Goal: Task Accomplishment & Management: Contribute content

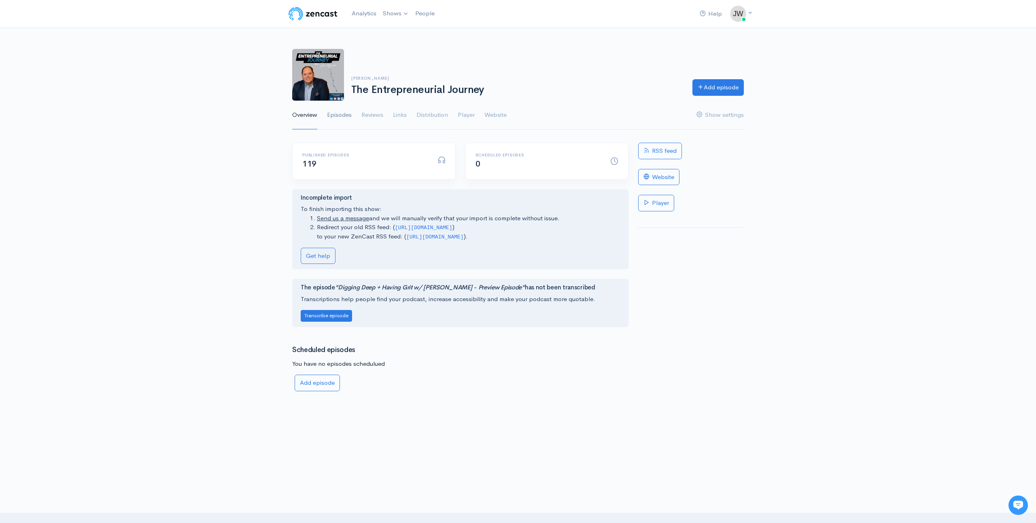
click at [334, 115] on link "Episodes" at bounding box center [339, 115] width 25 height 29
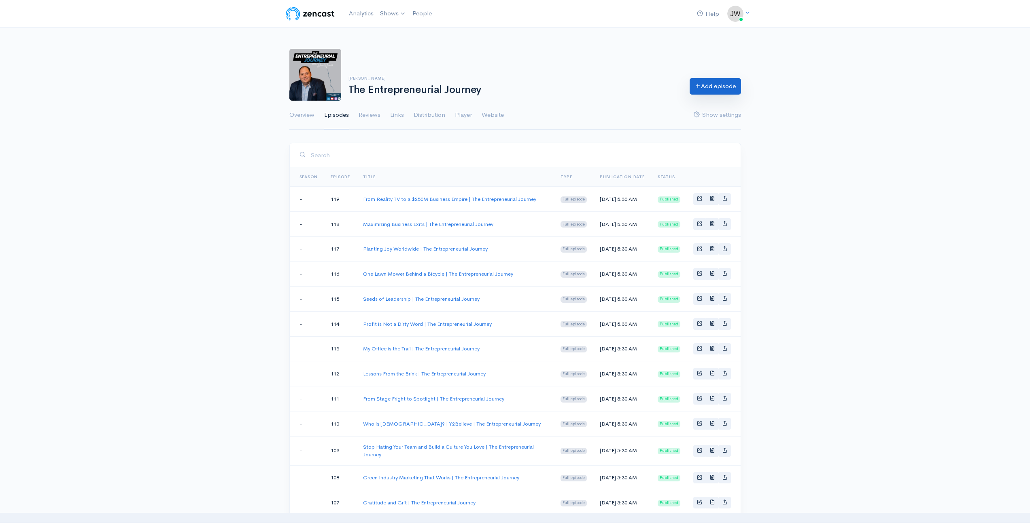
click at [726, 82] on link "Add episode" at bounding box center [714, 86] width 51 height 17
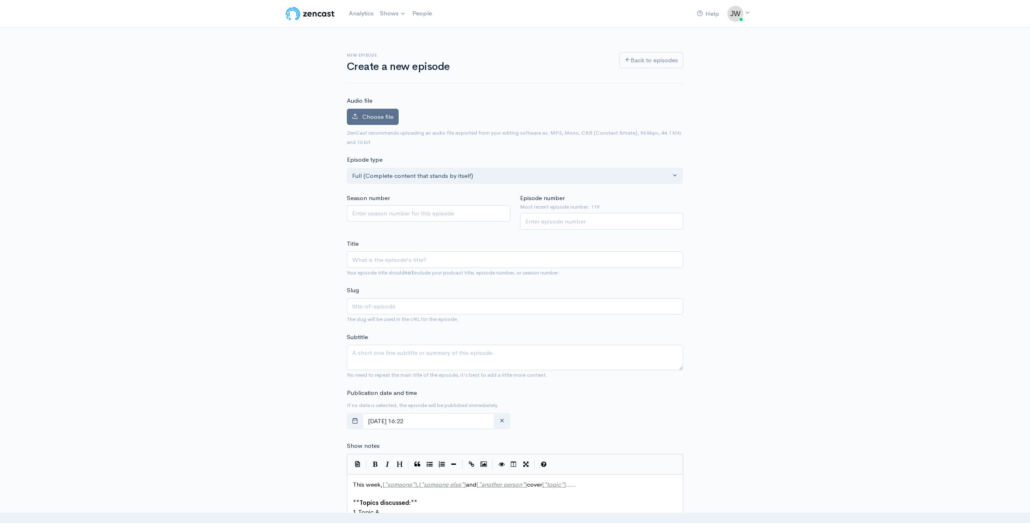
click at [387, 117] on span "Choose file" at bounding box center [377, 117] width 31 height 8
click at [0, 0] on input "Choose file" at bounding box center [0, 0] width 0 height 0
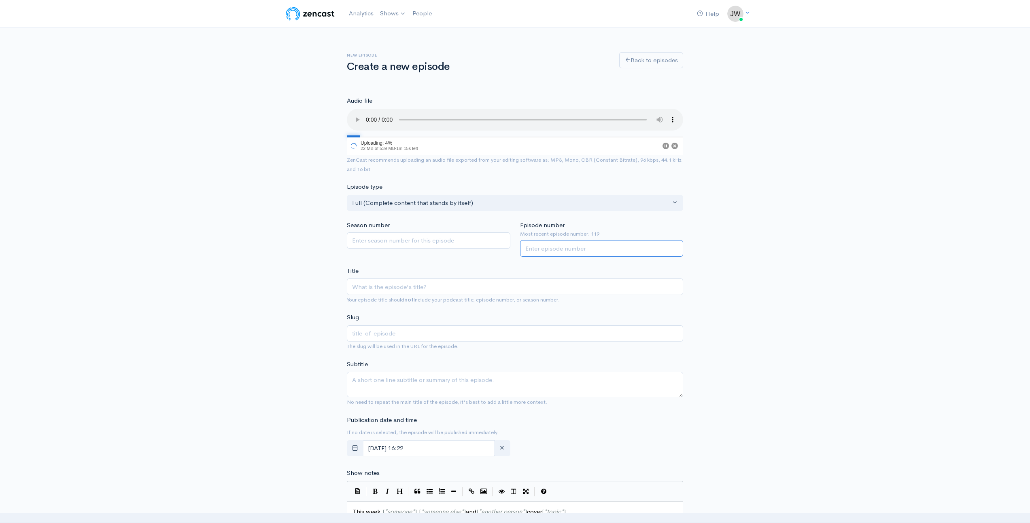
click at [587, 248] on input "Episode number" at bounding box center [601, 248] width 163 height 17
type input "120"
type input "S"
type input "s"
type input "St"
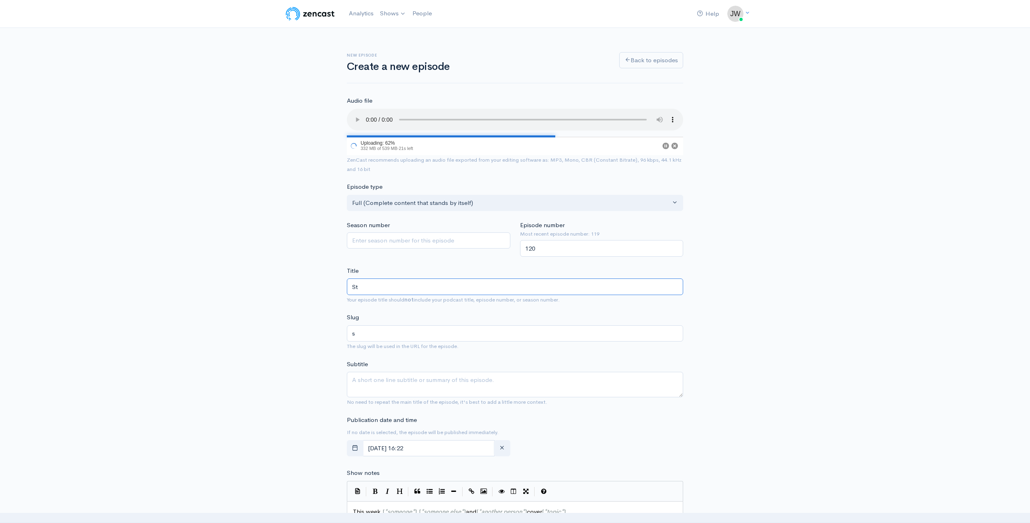
type input "st"
type input "Sta"
type input "sta"
type input "Stay"
type input "stay"
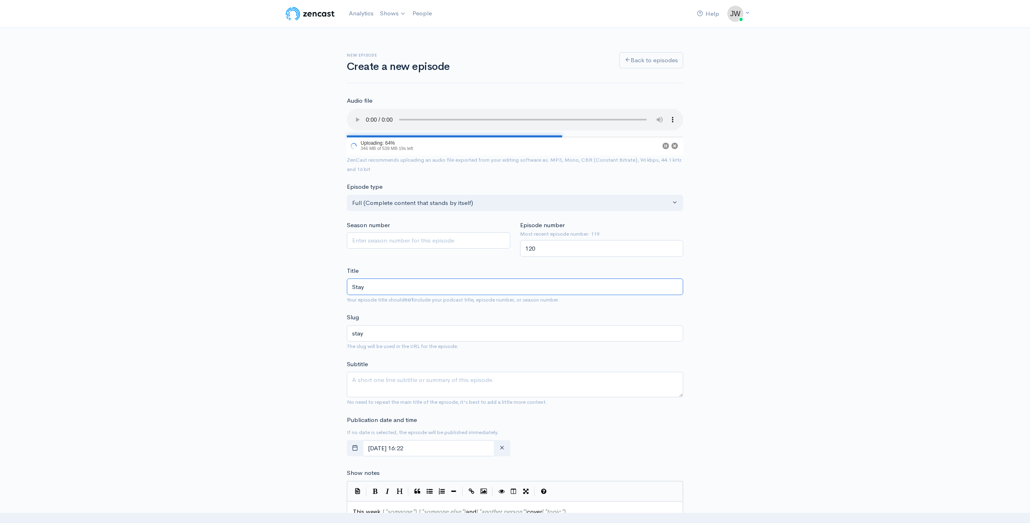
type input "Stay i"
type input "stay-i"
type input "Stay in"
type input "stay-in"
type input "Stay in L"
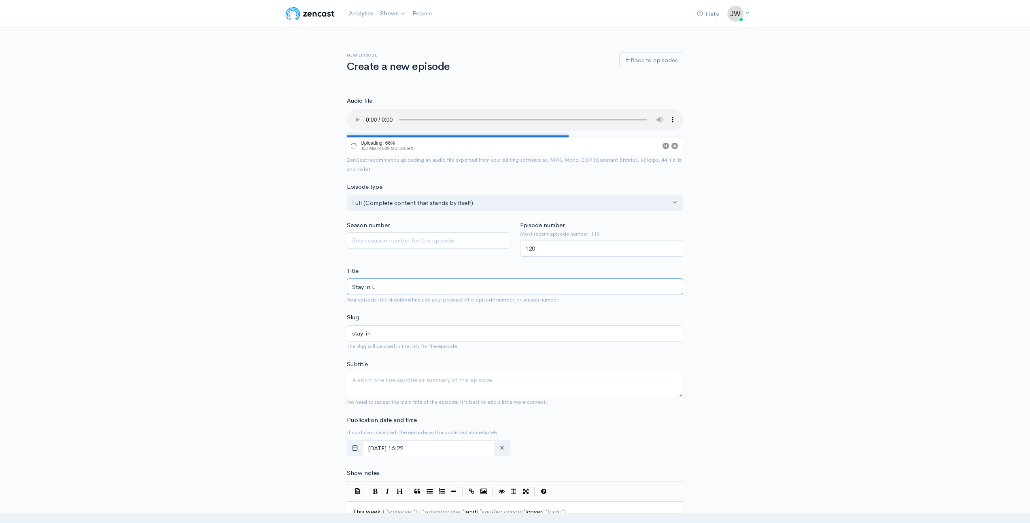
type input "stay-in-l"
type input "Stay in Le"
type input "stay-in-le"
type input "Stay in Lea"
type input "stay-in-lea"
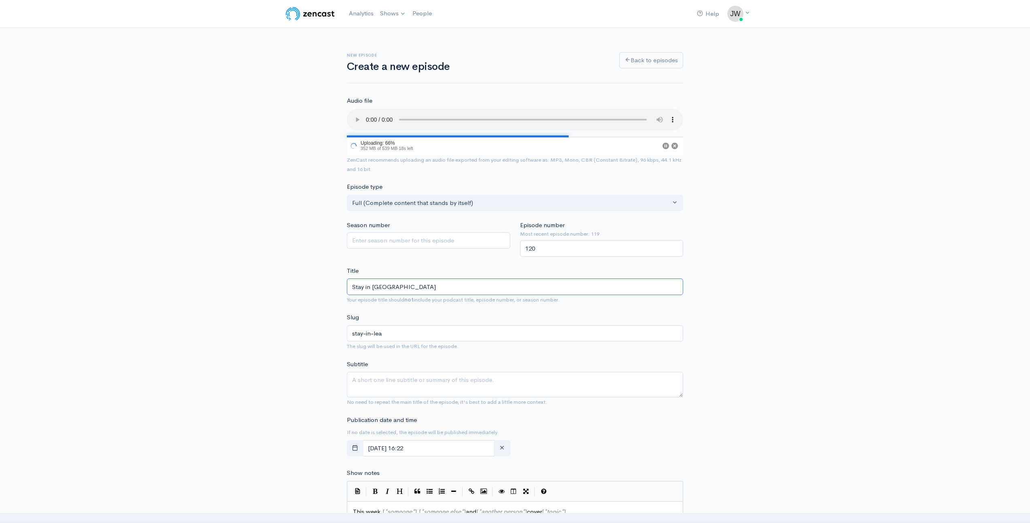
type input "Stay in Lear"
type input "stay-in-lear"
type input "Stay in Learn"
type input "stay-in-learn"
type input "Stay in Learnin"
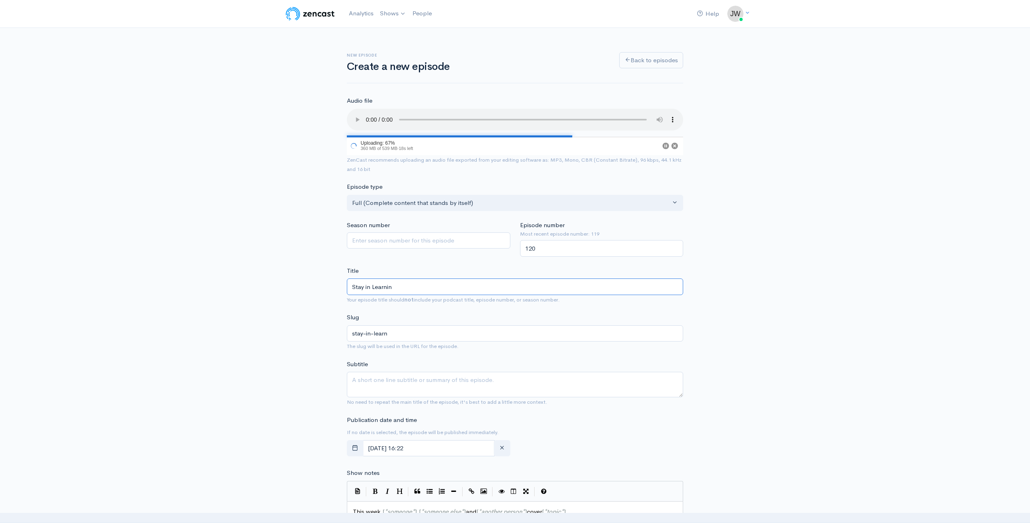
type input "stay-in-learnin"
type input "Stay in Learning"
type input "stay-in-learning"
type input "Stay in Learning M"
type input "stay-in-learning-m"
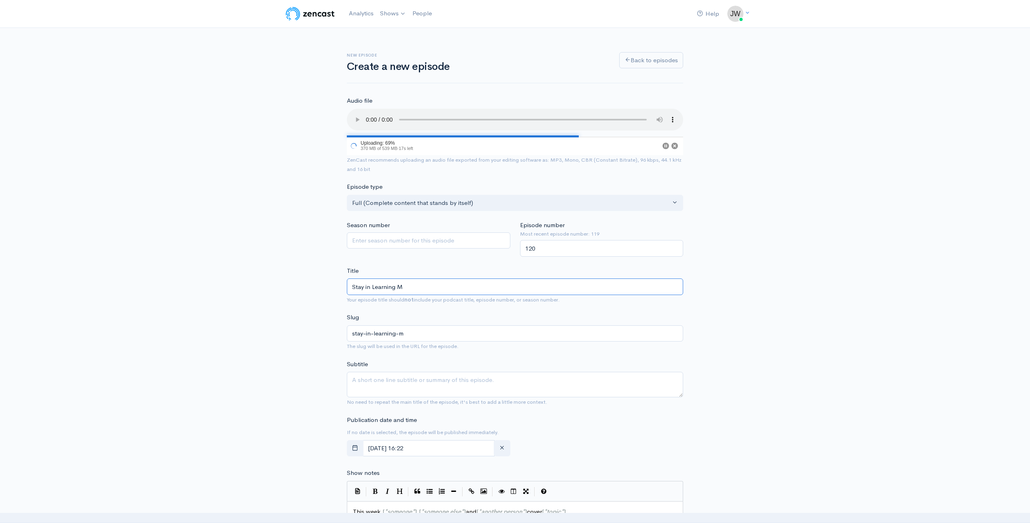
type input "Stay in Learning Mo"
type input "stay-in-learning-mo"
type input "Stay in Learning Mod"
type input "stay-in-learning-mod"
type input "Stay in Learning Mode"
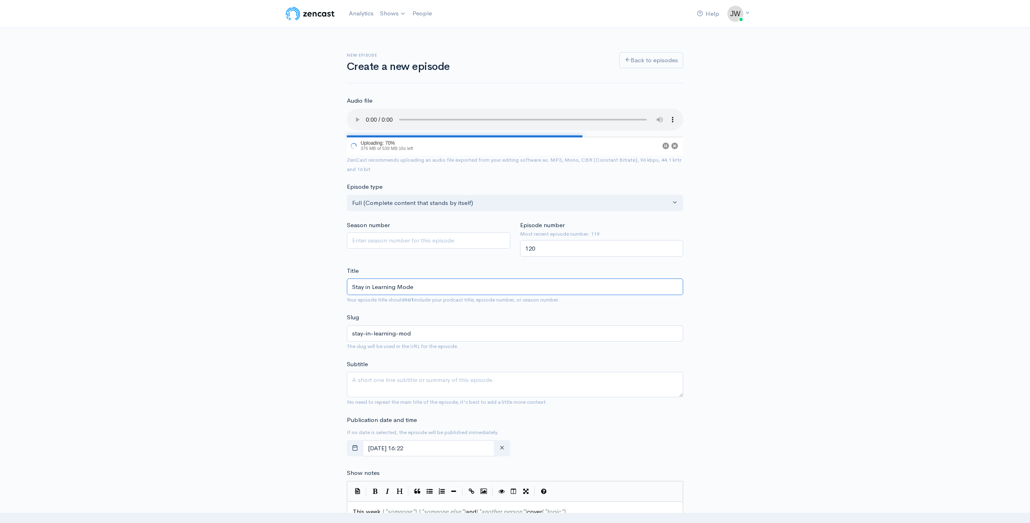
type input "stay-in-learning-mode"
type input "Stay in Learning Mode | T"
type input "stay-in-learning-mode-t"
type input "Stay in Learning Mode | Th"
type input "stay-in-learning-mode-th"
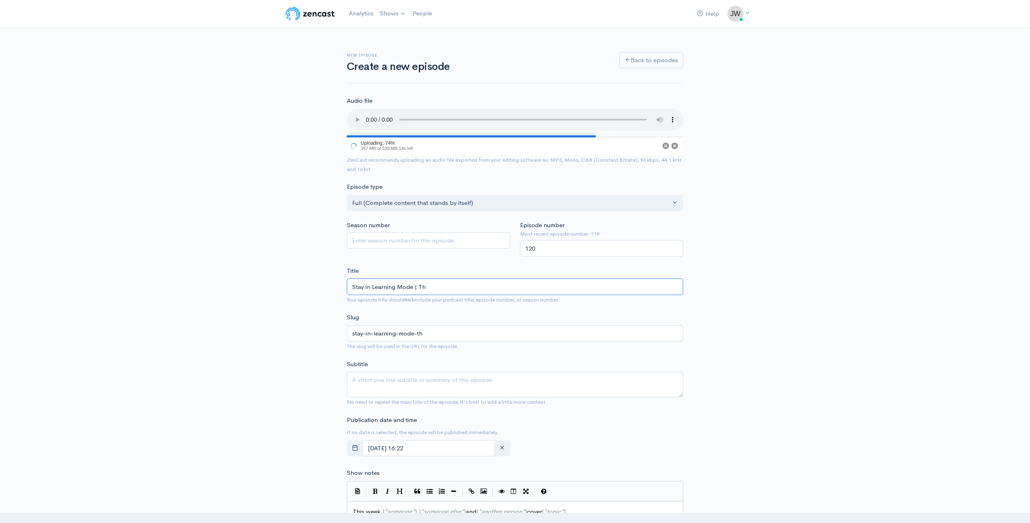
type input "Stay in Learning Mode | The"
type input "stay-in-learning-mode-the"
type input "Stay in Learning Mode | The E"
type input "stay-in-learning-mode-the-e"
type input "Stay in Learning Mode | The En"
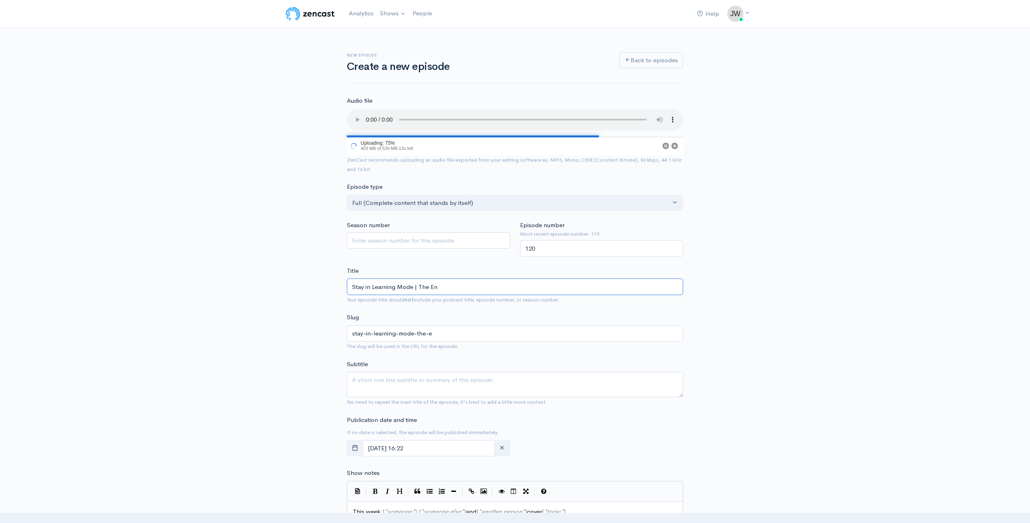
type input "stay-in-learning-mode-the-en"
type input "Stay in Learning Mode | The Ent"
type input "stay-in-learning-mode-the-ent"
type input "Stay in Learning Mode | The Entr"
type input "stay-in-learning-mode-the-entr"
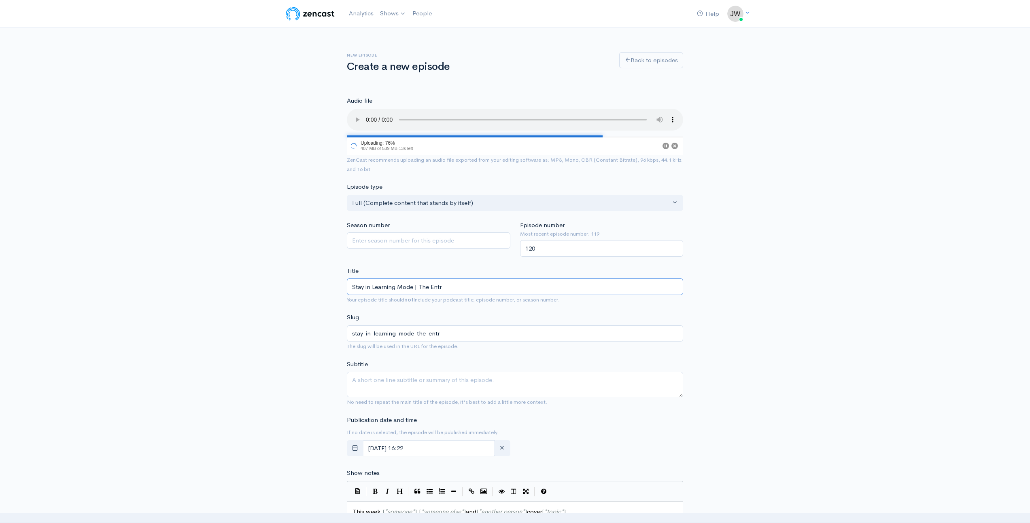
type input "Stay in Learning Mode | The Entre"
type input "stay-in-learning-mode-the-entre"
type input "Stay in Learning Mode | The Entrep"
type input "stay-in-learning-mode-the-entrep"
type input "Stay in Learning Mode | The Entrepr"
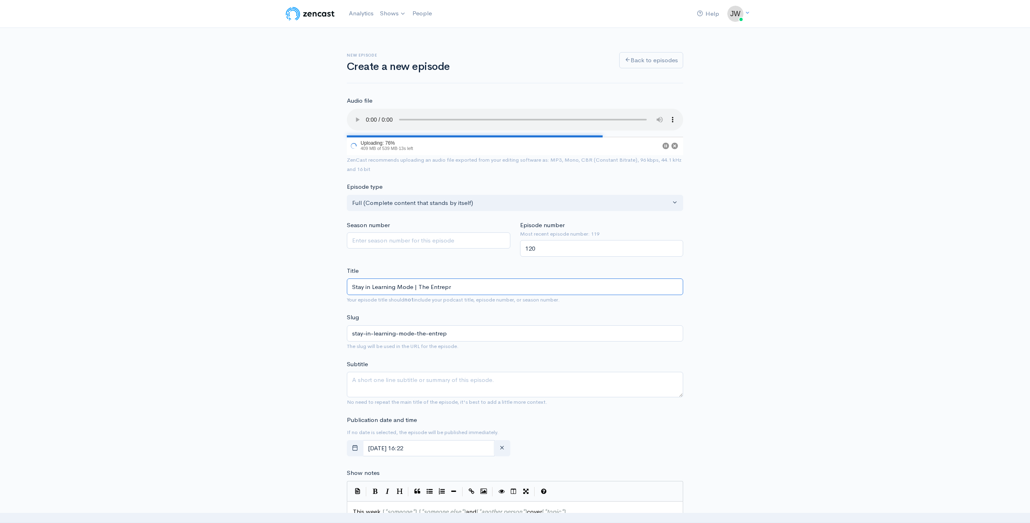
type input "stay-in-learning-mode-the-entrepr"
type input "Stay in Learning Mode | The Entrepre"
type input "stay-in-learning-mode-the-entrepre"
type input "Stay in Learning Mode | The Entrepren"
type input "stay-in-learning-mode-the-entrepren"
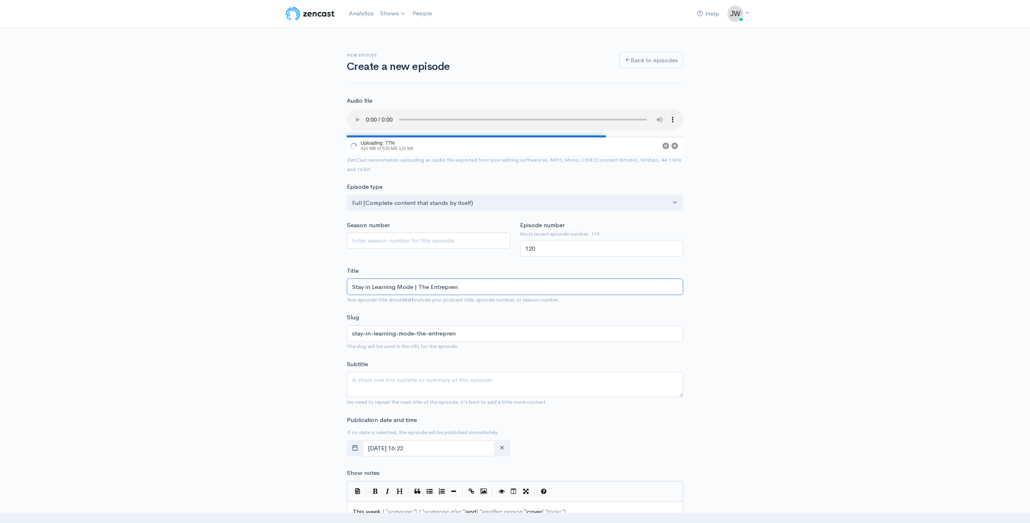
type input "Stay in Learning Mode | The Entreprene"
type input "stay-in-learning-mode-the-entreprene"
type input "Stay in Learning Mode | The Entrepreneu"
type input "stay-in-learning-mode-the-entrepreneu"
type input "Stay in Learning Mode | The Entrepreneur"
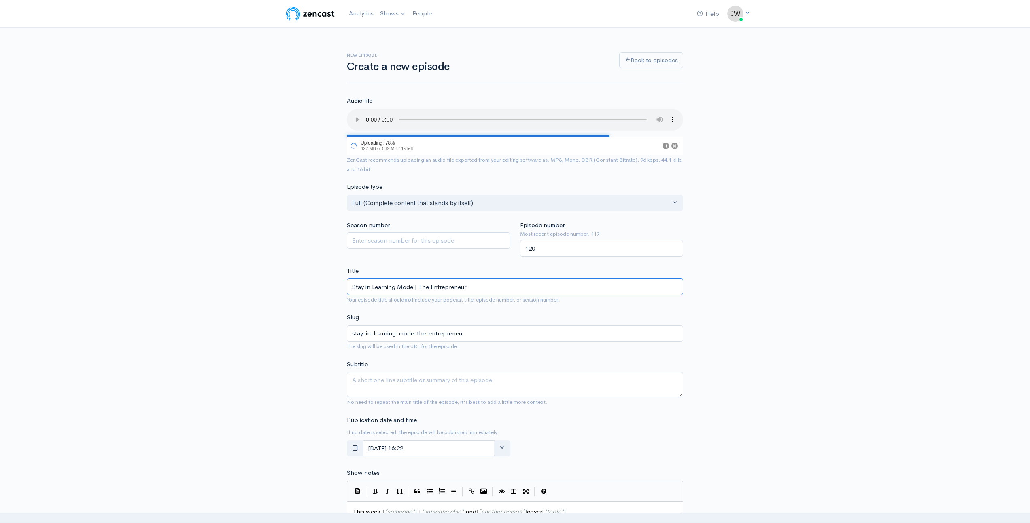
type input "stay-in-learning-mode-the-entrepreneur"
type input "Stay in Learning Mode | The Entrepreneuri"
type input "stay-in-learning-mode-the-entrepreneuri"
type input "Stay in Learning Mode | The Entrepreneuria"
type input "stay-in-learning-mode-the-entrepreneuria"
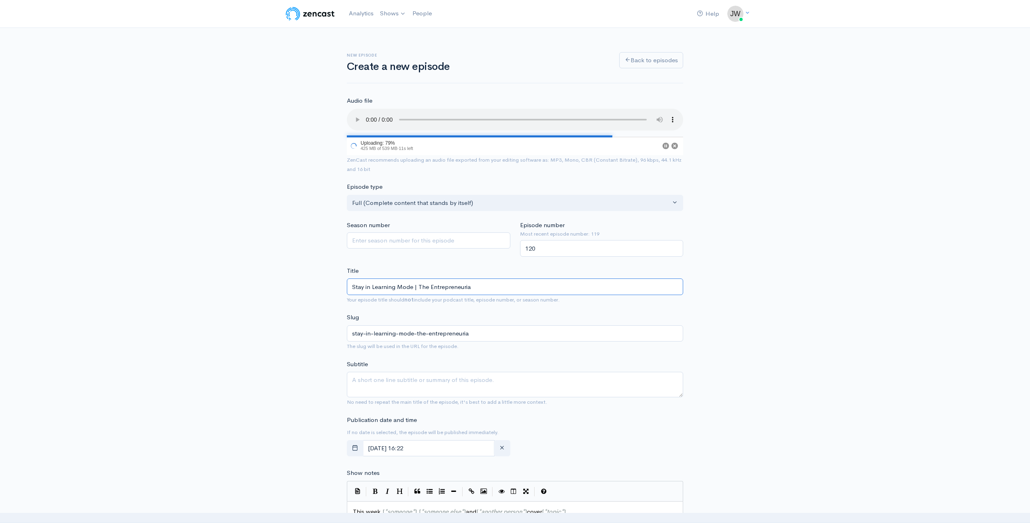
type input "Stay in Learning Mode | The Entrepreneurial"
type input "stay-in-learning-mode-the-entrepreneurial"
type input "Stay in Learning Mode | The Entrepreneurial J"
type input "stay-in-learning-mode-the-entrepreneurial-j"
type input "Stay in Learning Mode | The Entrepreneurial Jo"
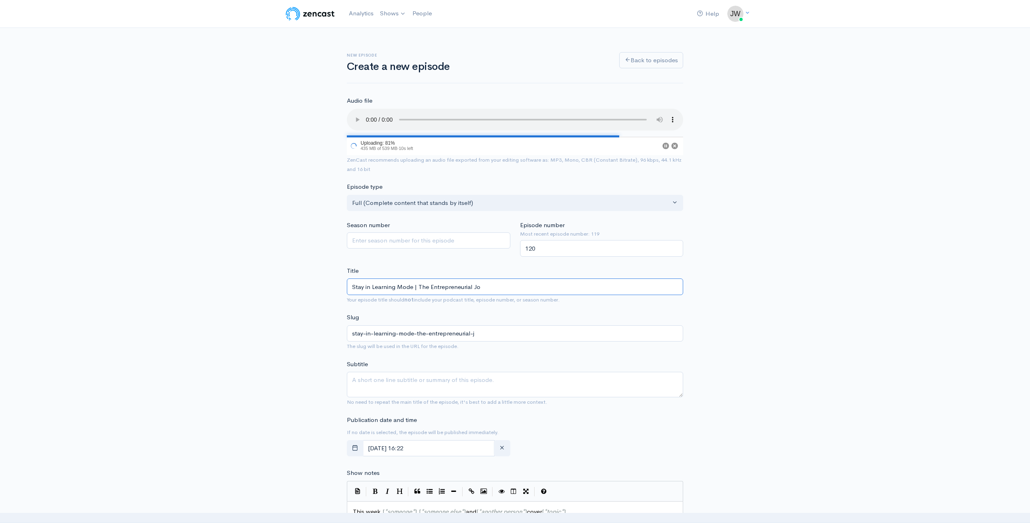
type input "stay-in-learning-mode-the-entrepreneurial-jo"
type input "Stay in Learning Mode | The Entrepreneurial Jou"
type input "stay-in-learning-mode-the-entrepreneurial-jou"
type input "Stay in Learning Mode | The Entrepreneurial Jour"
type input "stay-in-learning-mode-the-entrepreneurial-jour"
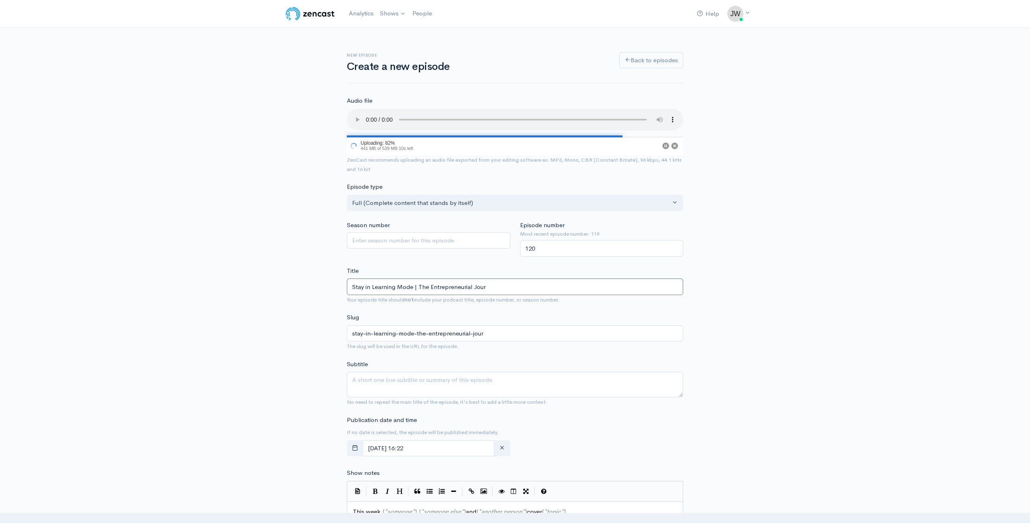
type input "Stay in Learning Mode | The Entrepreneurial Journ"
type input "stay-in-learning-mode-the-entrepreneurial-journ"
type input "Stay in Learning Mode | The Entrepreneurial Journe"
type input "stay-in-learning-mode-the-entrepreneurial-journe"
type input "Stay in Learning Mode | The Entrepreneurial Journey"
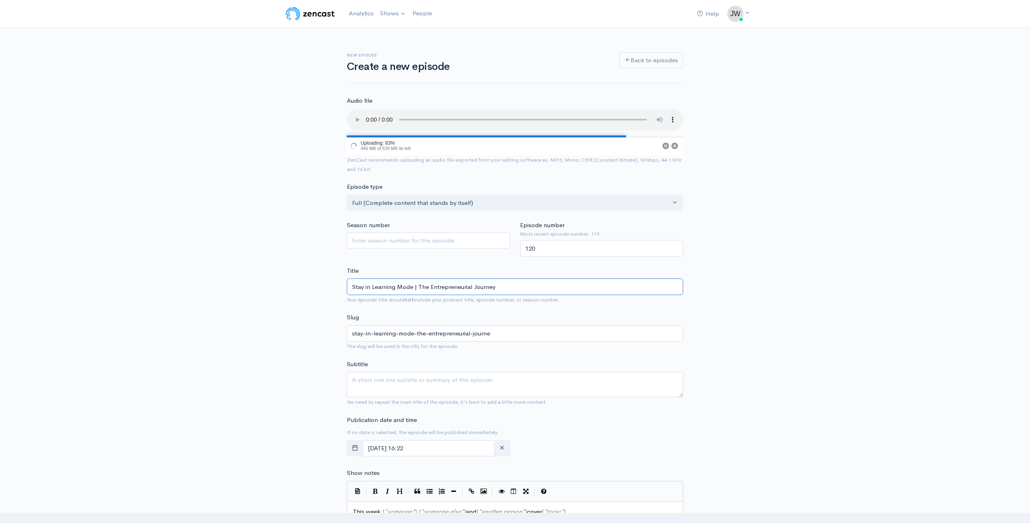
type input "stay-in-learning-mode-the-entrepreneurial-journey"
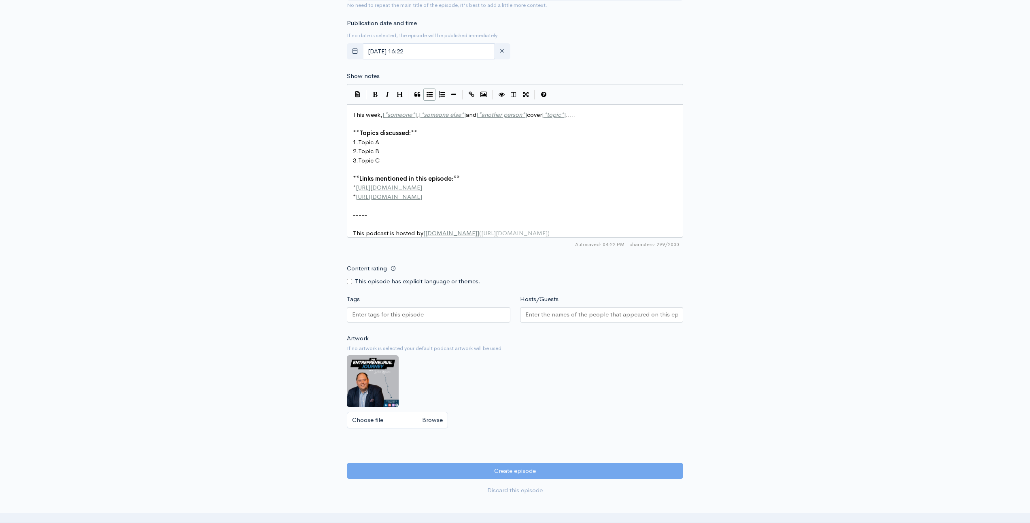
scroll to position [397, 0]
type input "Stay in Learning Mode | The Entrepreneurial Journey"
click at [356, 50] on icon "button" at bounding box center [355, 51] width 6 height 6
click at [403, 117] on span "7" at bounding box center [407, 118] width 16 height 16
type input "October, 07 2025 16:22"
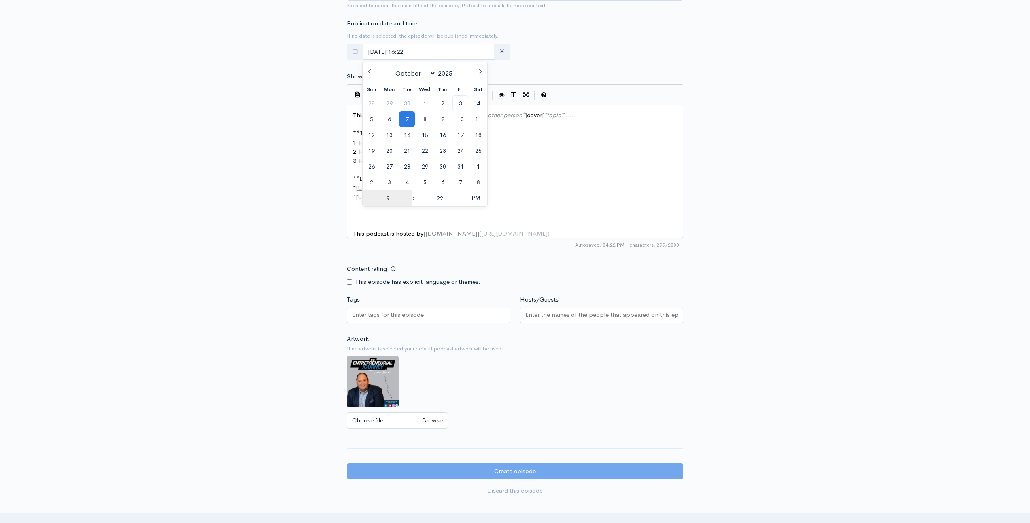
type input "9"
type input "October, 07 2025 21:22"
type input "09"
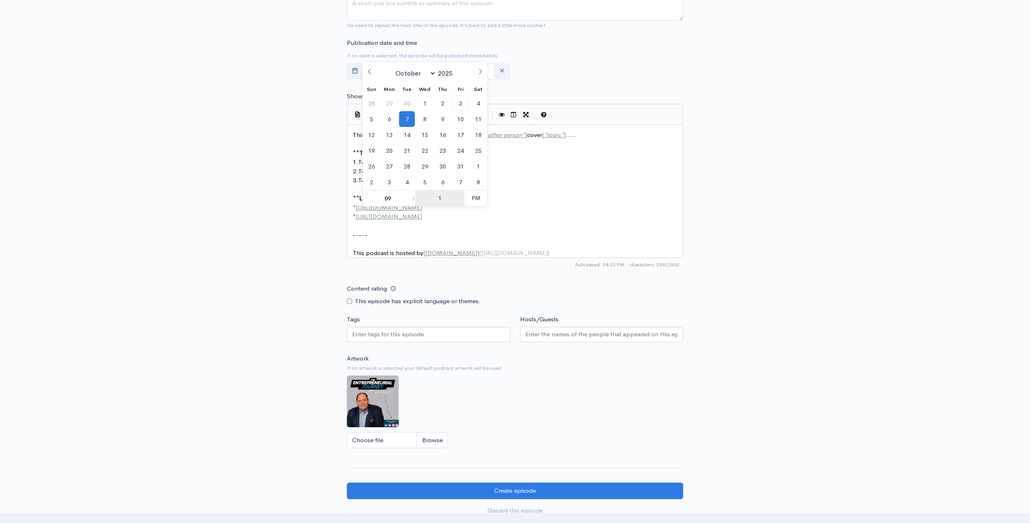
scroll to position [415, 0]
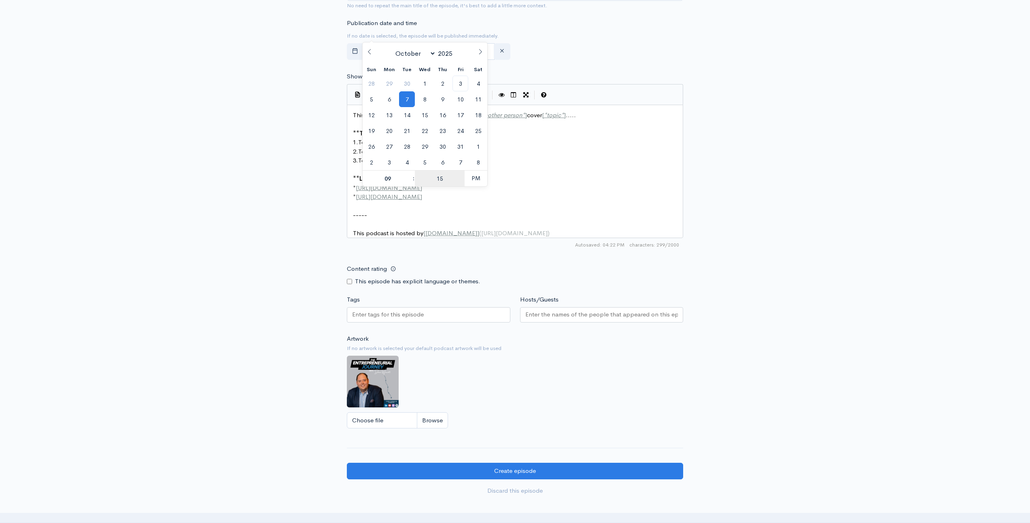
type input "15"
click at [476, 182] on span "PM" at bounding box center [475, 178] width 22 height 16
type input "October, 07 2025 09:15"
click at [258, 218] on div "New episode Create a new episode Back to episodes Audio file Choose file Ben Ca…" at bounding box center [515, 60] width 1030 height 897
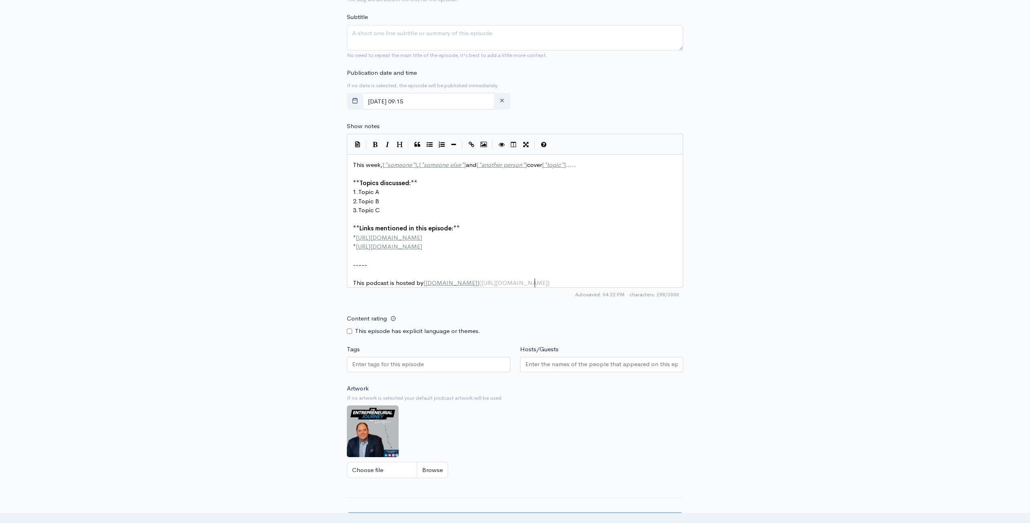
scroll to position [3, 0]
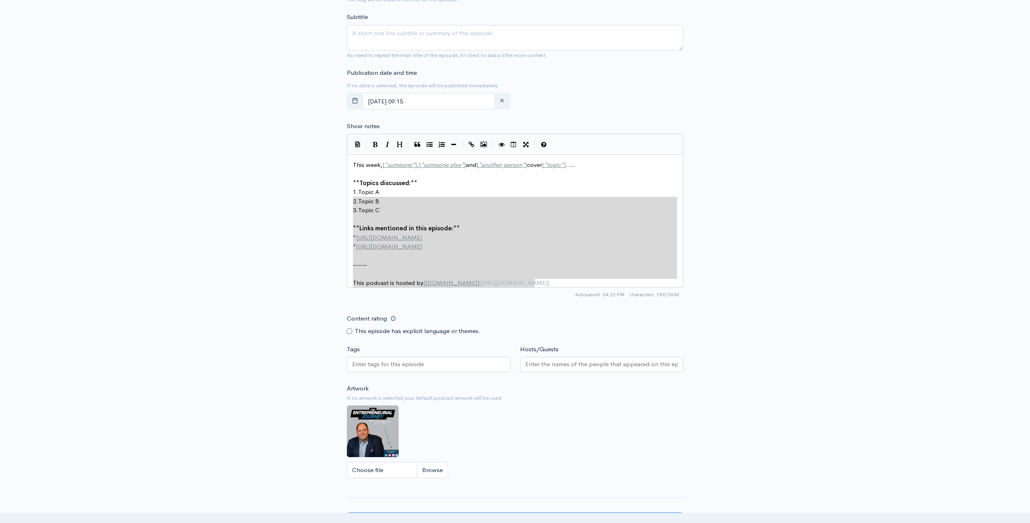
type textarea "This week, [*someone*], [*someone else*] and [*another person*] cover [*topic*]…"
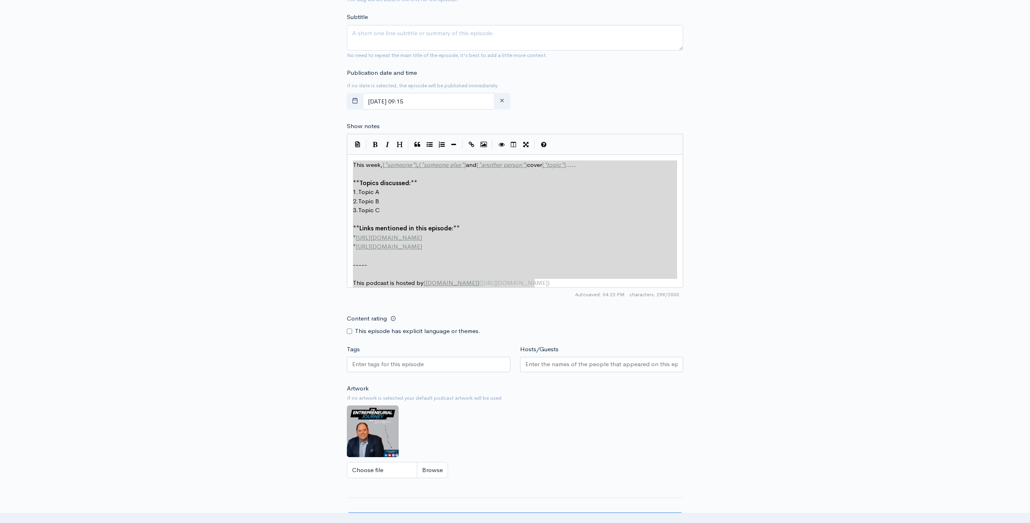
drag, startPoint x: 576, startPoint y: 287, endPoint x: 218, endPoint y: 109, distance: 399.1
paste textarea
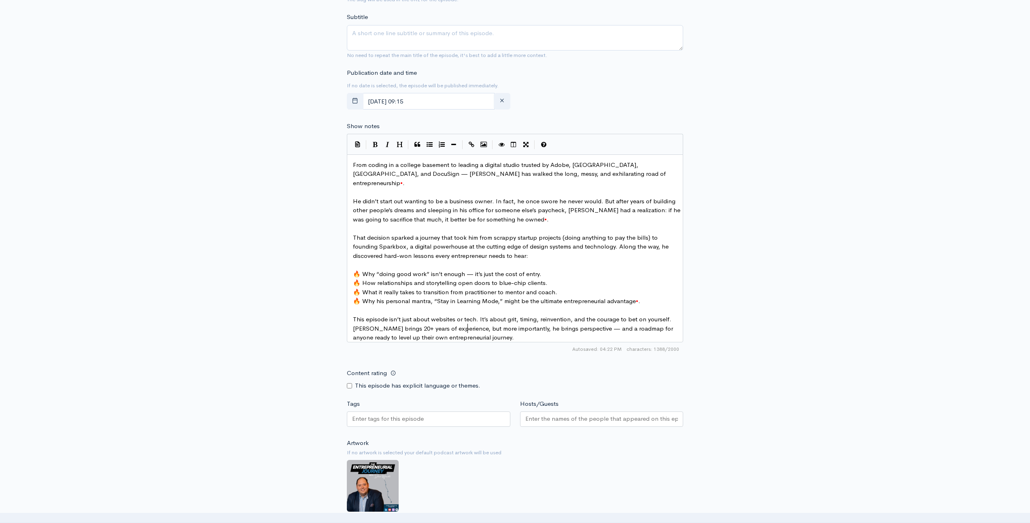
click at [360, 270] on span "🔥 Why “doing good work” isn’t enough — it’s just the cost of entry." at bounding box center [447, 274] width 189 height 8
type textarea "🔥"
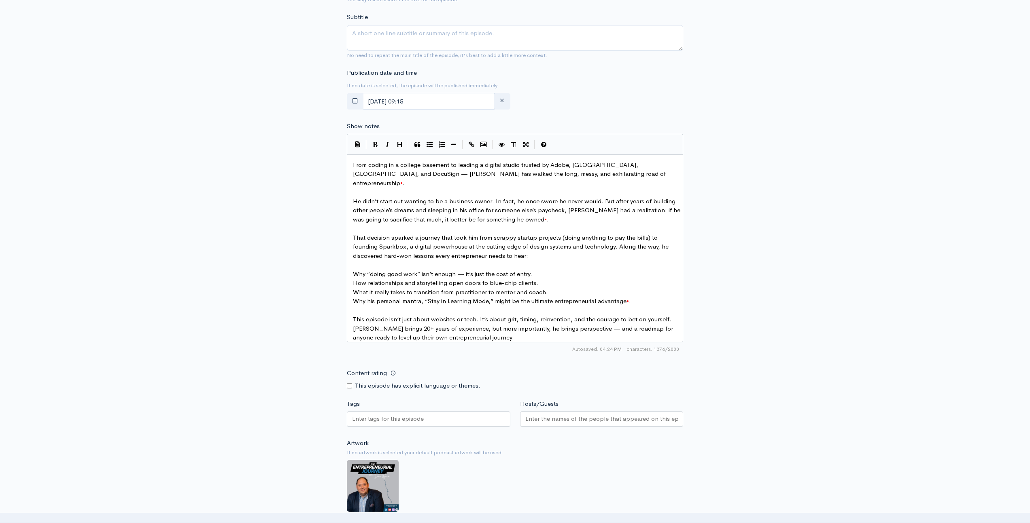
click at [633, 297] on pre "Why his personal mantra, “Stay in Learning Mode,” might be the ultimate entrepr…" at bounding box center [517, 301] width 333 height 9
type textarea "."
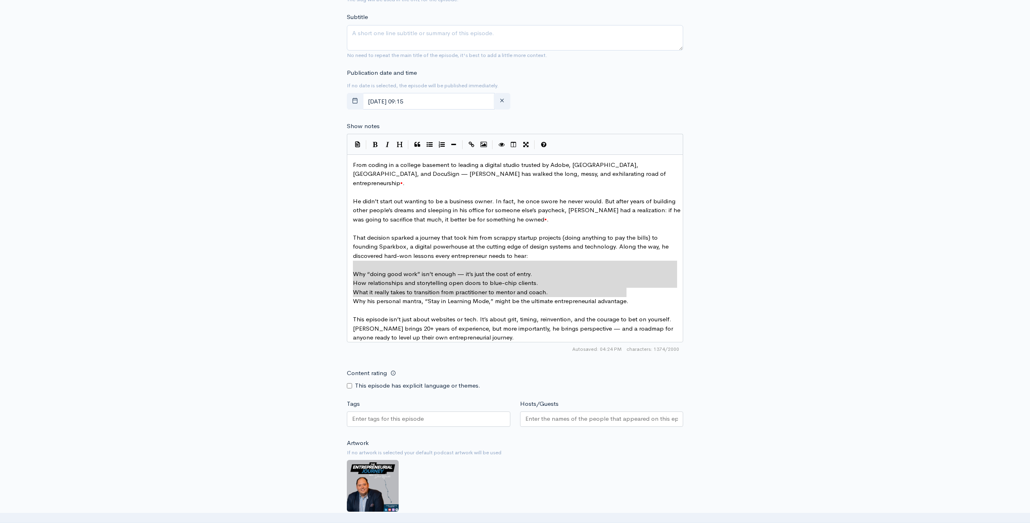
drag, startPoint x: 632, startPoint y: 293, endPoint x: 295, endPoint y: 262, distance: 338.4
click at [424, 141] on button "Generic List" at bounding box center [429, 145] width 12 height 12
type textarea "* How relationships and storytelling open doors to blue-chip clients. * What it…"
click at [279, 265] on div "New episode Create a new episode Back to episodes Audio file Choose file Ben Ca…" at bounding box center [515, 138] width 1030 height 952
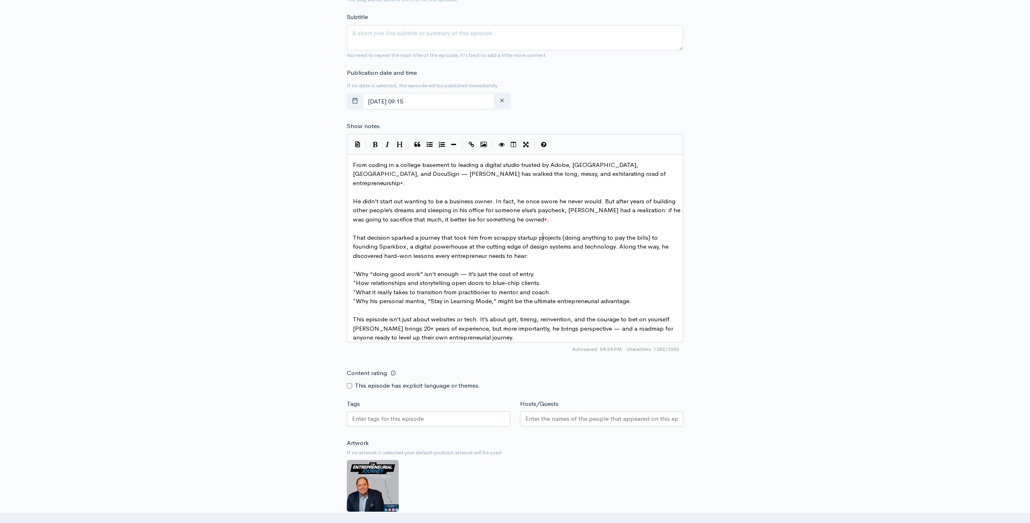
click at [542, 241] on span "That decision sparked a journey that took him from scrappy startup projects (do…" at bounding box center [511, 247] width 317 height 26
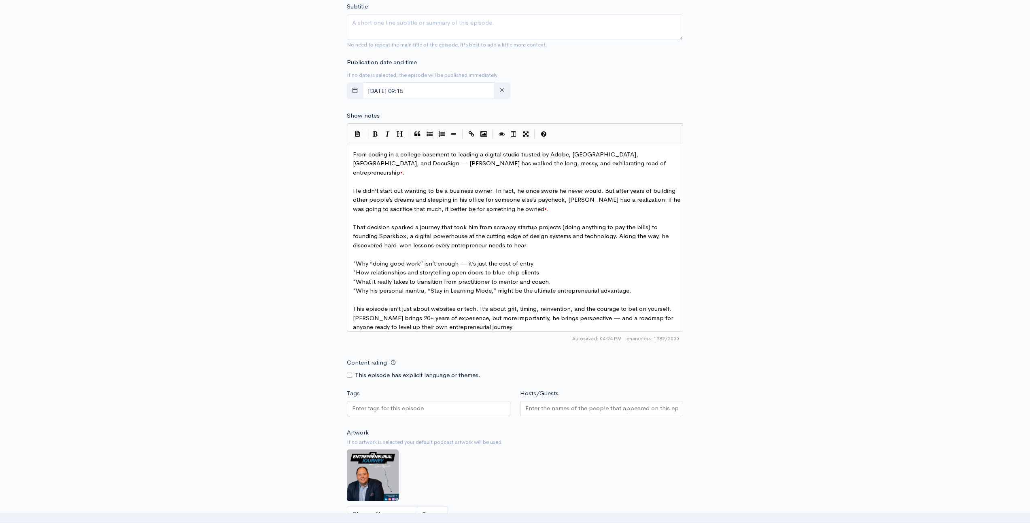
scroll to position [376, 0]
click at [474, 316] on pre "This episode isn’t just about websites or tech. It’s about grit, timing, reinve…" at bounding box center [517, 319] width 333 height 28
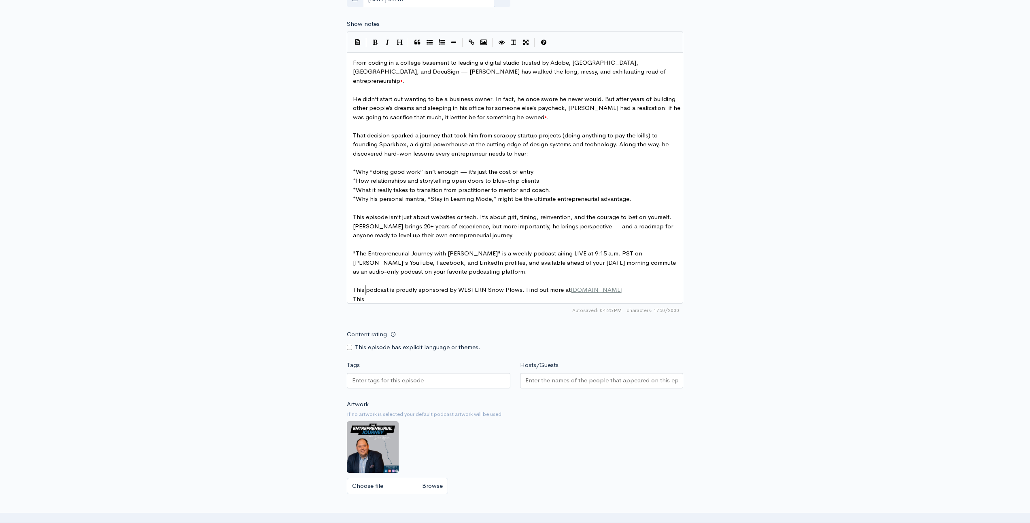
scroll to position [3, 12]
type textarea "This podcast ids"
type textarea "s also sponsored by Frost Solutions. Learn more at http://frost"
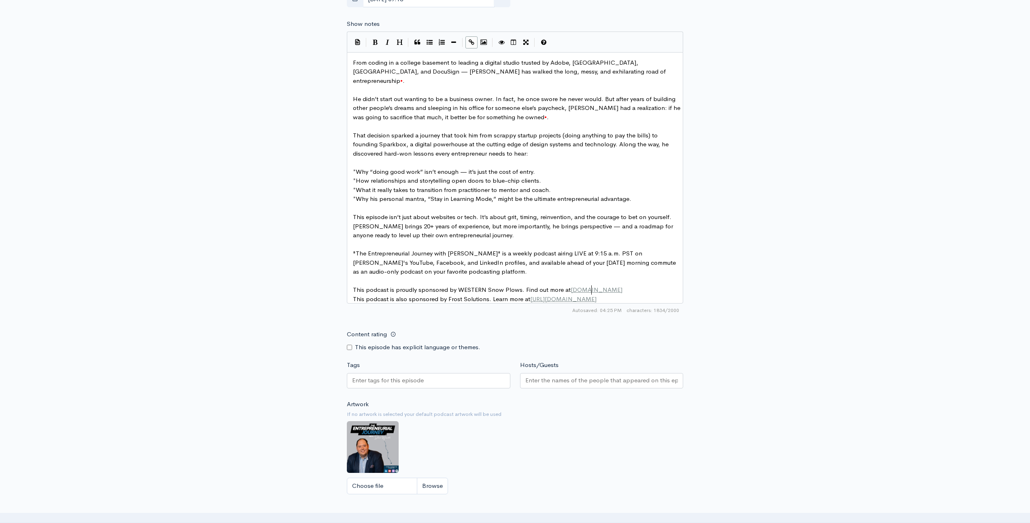
type textarea "solutions.io"
click at [568, 379] on input "Hosts/Guests" at bounding box center [601, 380] width 153 height 9
type input "b"
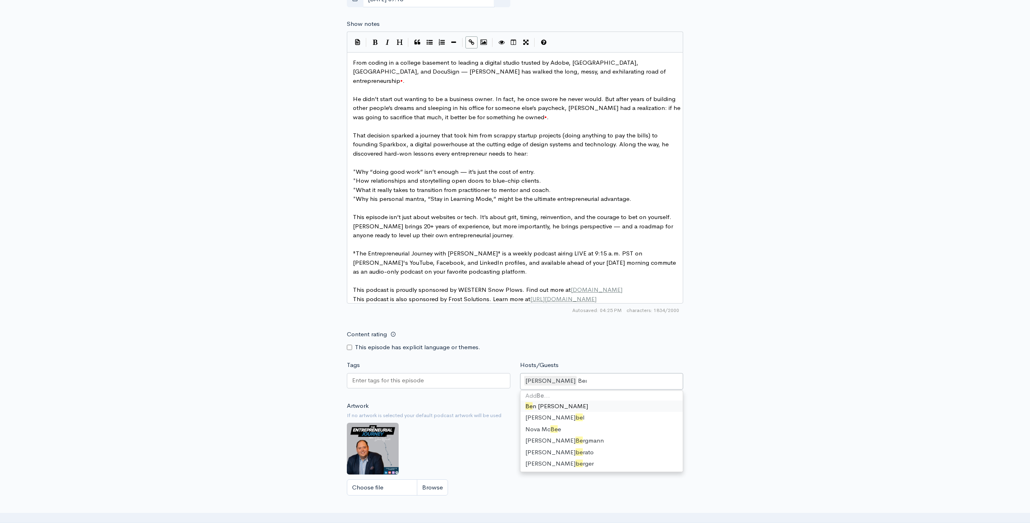
scroll to position [0, 0]
type input "Ben Callahan"
click at [248, 364] on div "New episode Create a new episode Back to episodes Audio file Choose file Ben Ca…" at bounding box center [515, 68] width 1030 height 1017
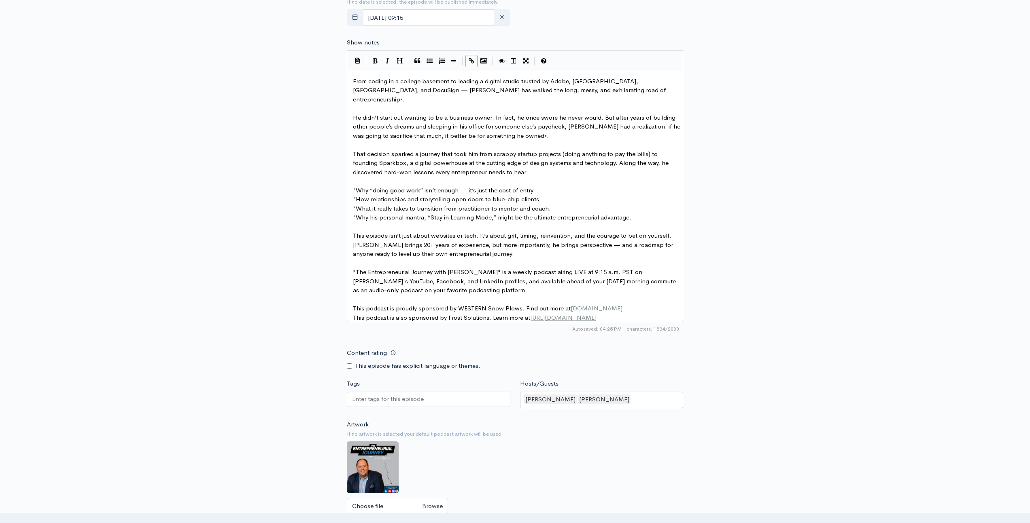
scroll to position [448, 0]
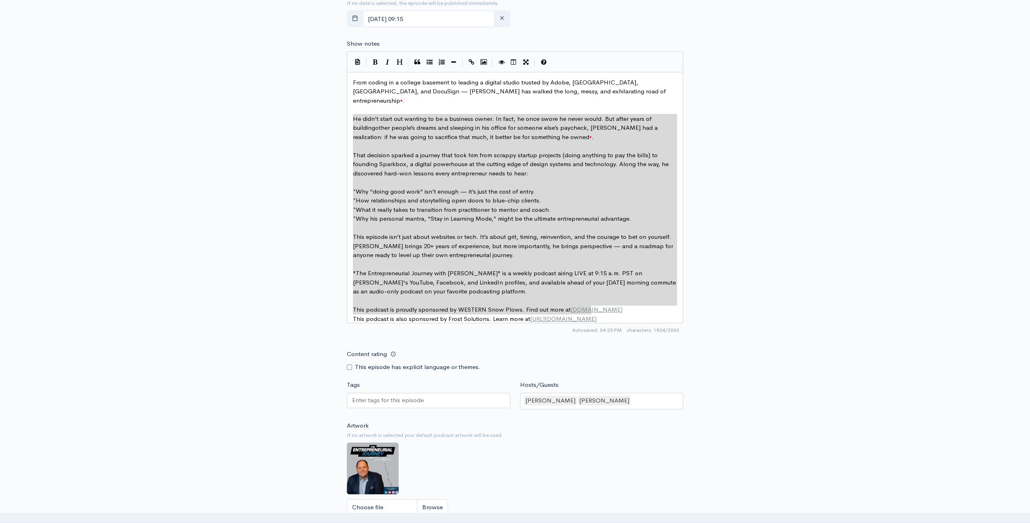
type textarea "From coding in a college basement to leading a digital studio trusted by Adobe,…"
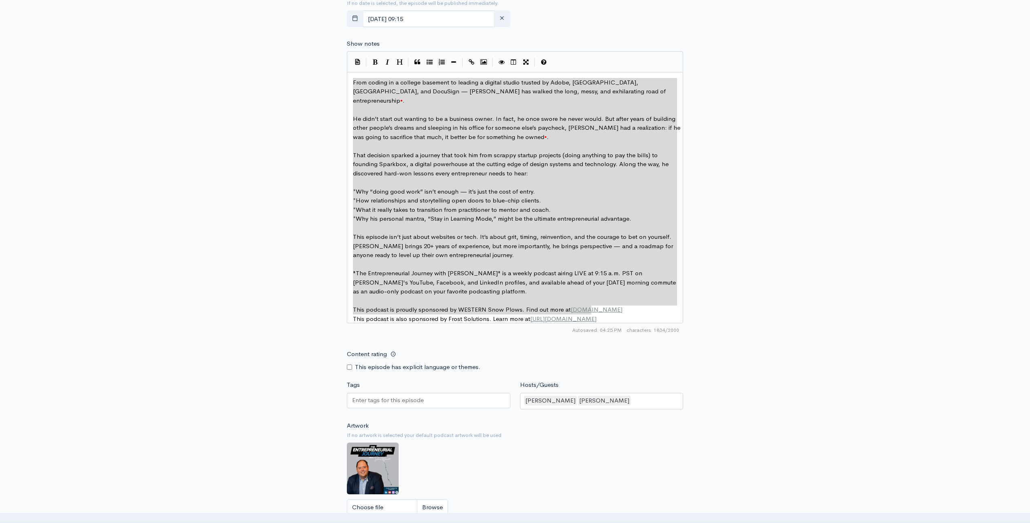
drag, startPoint x: 598, startPoint y: 311, endPoint x: 256, endPoint y: 36, distance: 438.5
click at [295, 316] on div "New episode Create a new episode Back to episodes Audio file Choose file Ben Ca…" at bounding box center [514, 88] width 461 height 1017
click at [775, 326] on div "New episode Create a new episode Back to episodes Audio file Choose file Ben Ca…" at bounding box center [515, 88] width 1030 height 1017
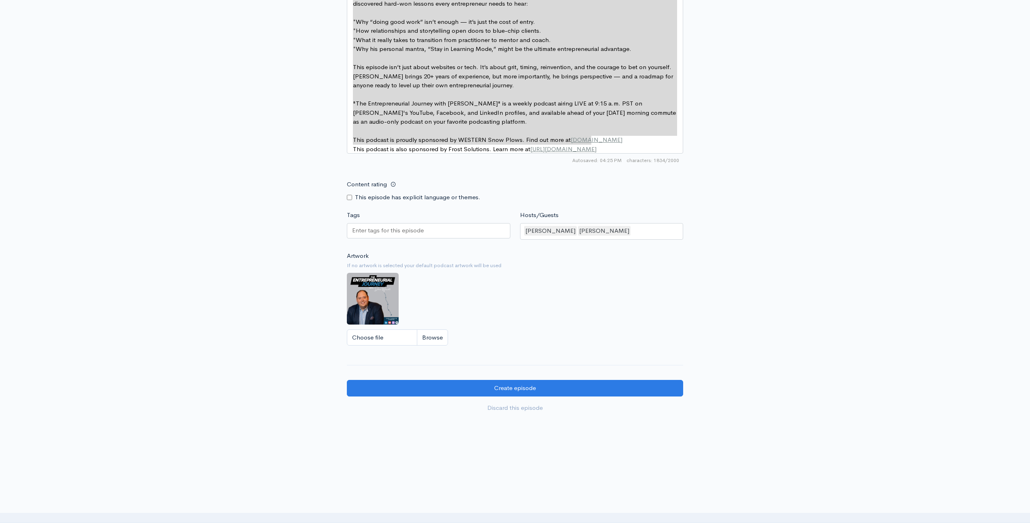
scroll to position [623, 0]
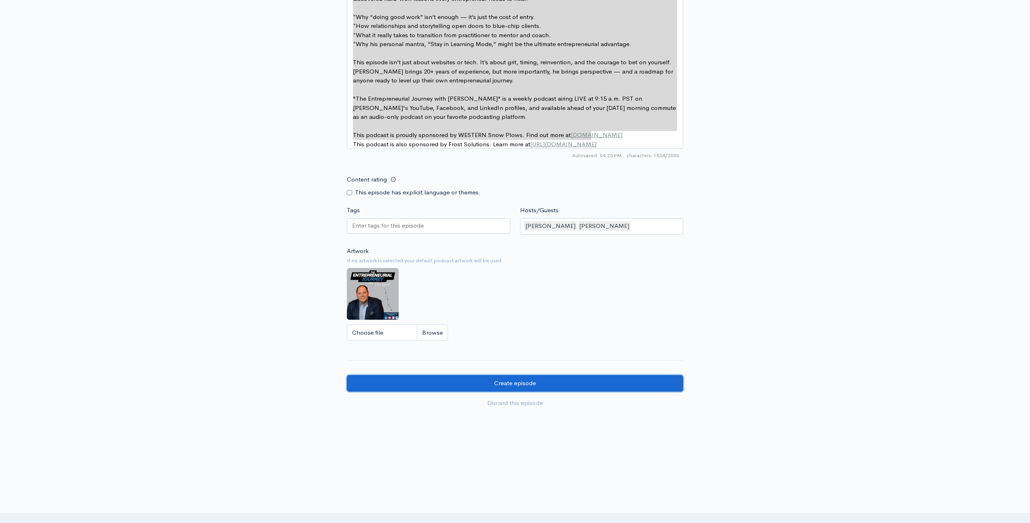
click at [579, 381] on input "Create episode" at bounding box center [515, 383] width 336 height 17
